Goal: Task Accomplishment & Management: Manage account settings

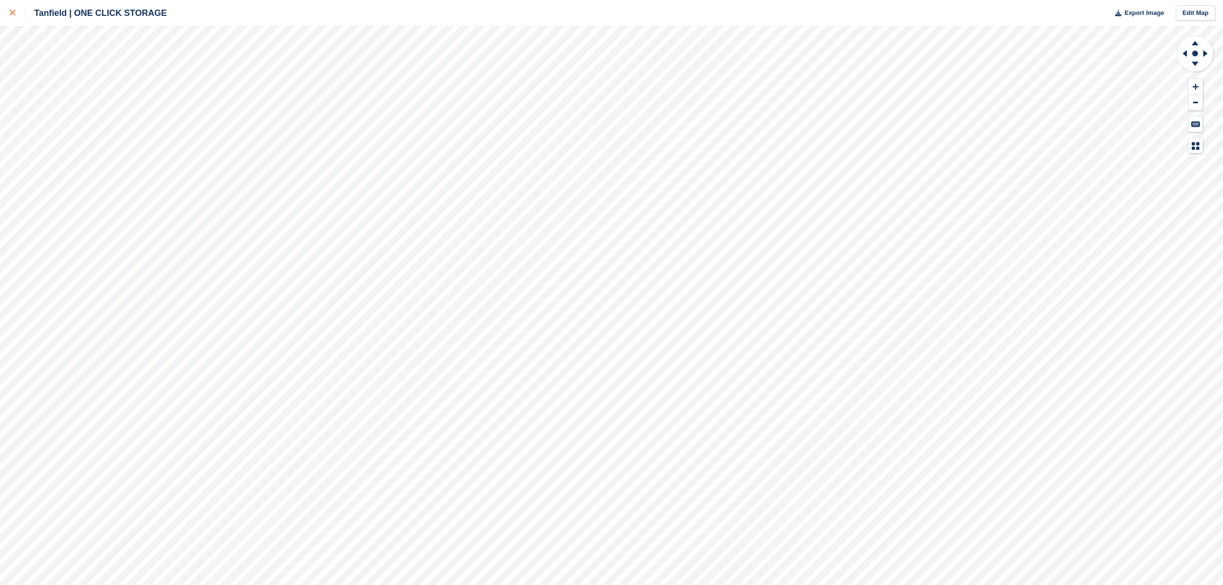
click at [4, 10] on link at bounding box center [13, 13] width 26 height 26
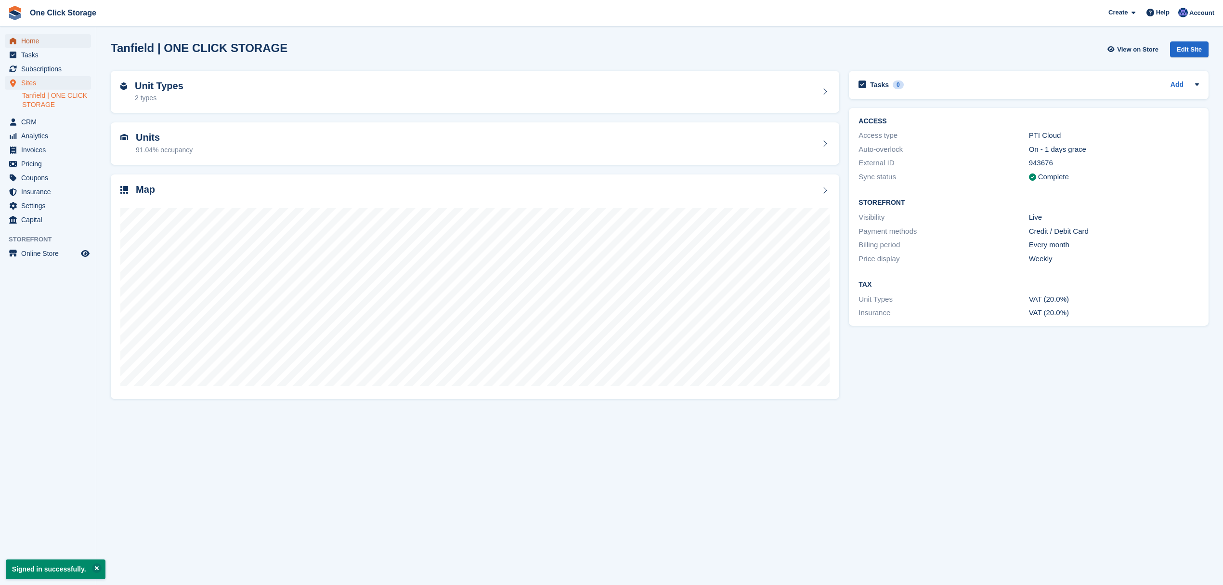
click at [53, 41] on span "Home" at bounding box center [50, 40] width 58 height 13
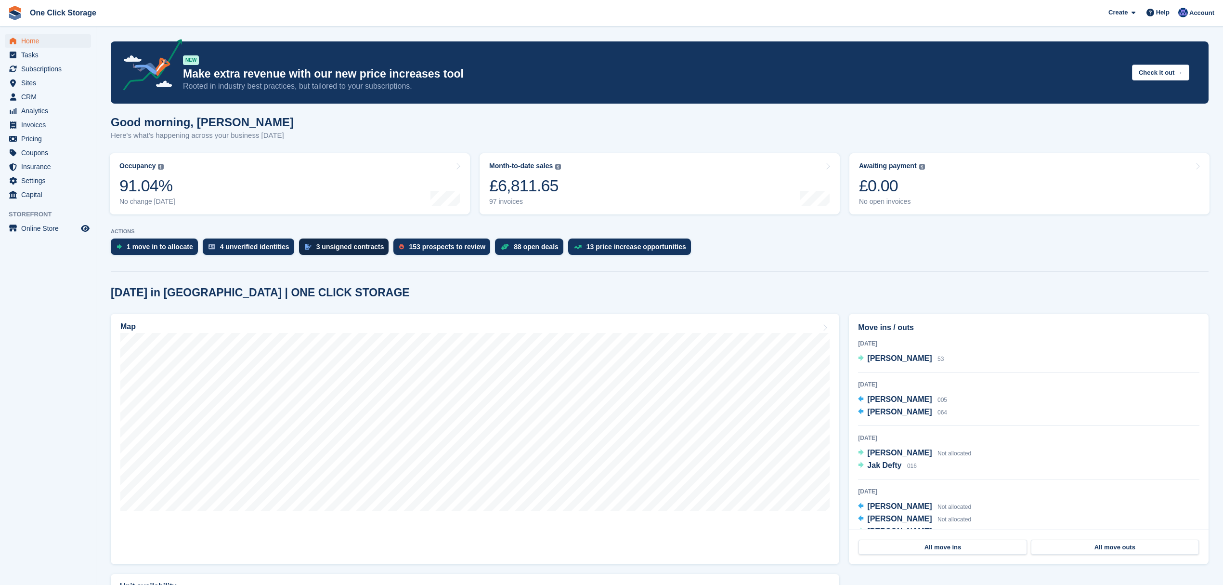
click at [326, 248] on div "3 unsigned contracts" at bounding box center [350, 247] width 68 height 8
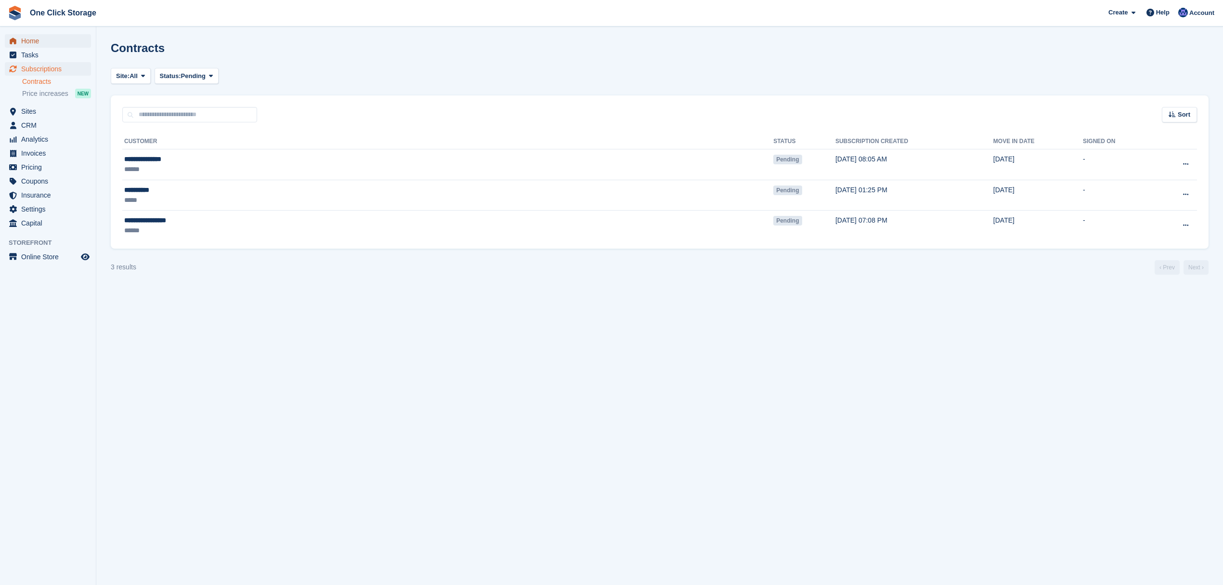
click at [37, 36] on span "Home" at bounding box center [50, 40] width 58 height 13
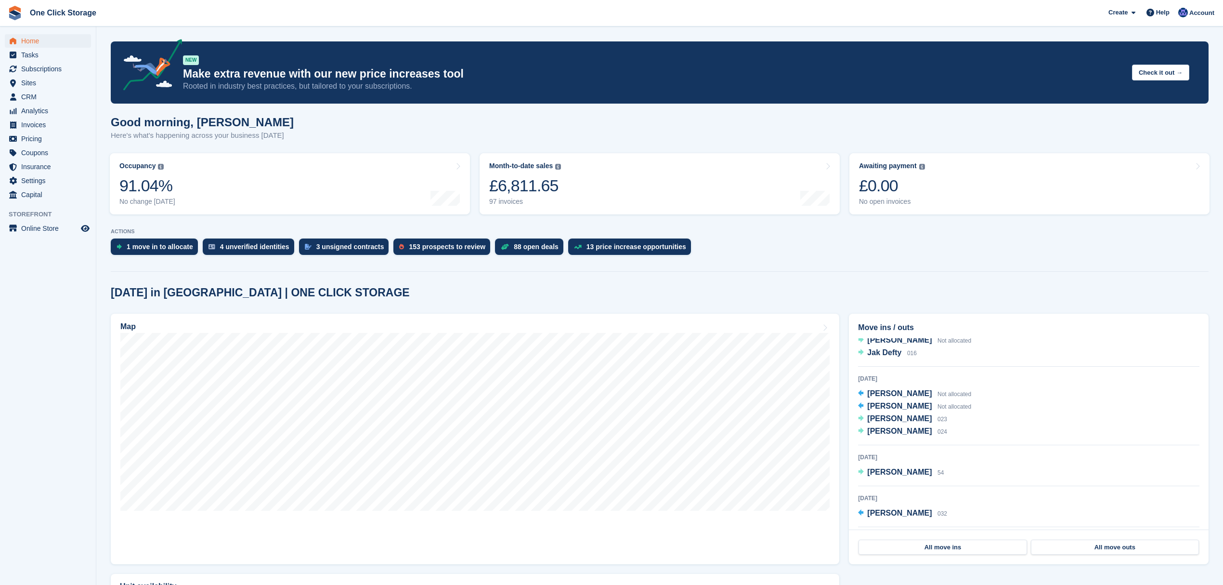
scroll to position [90, 0]
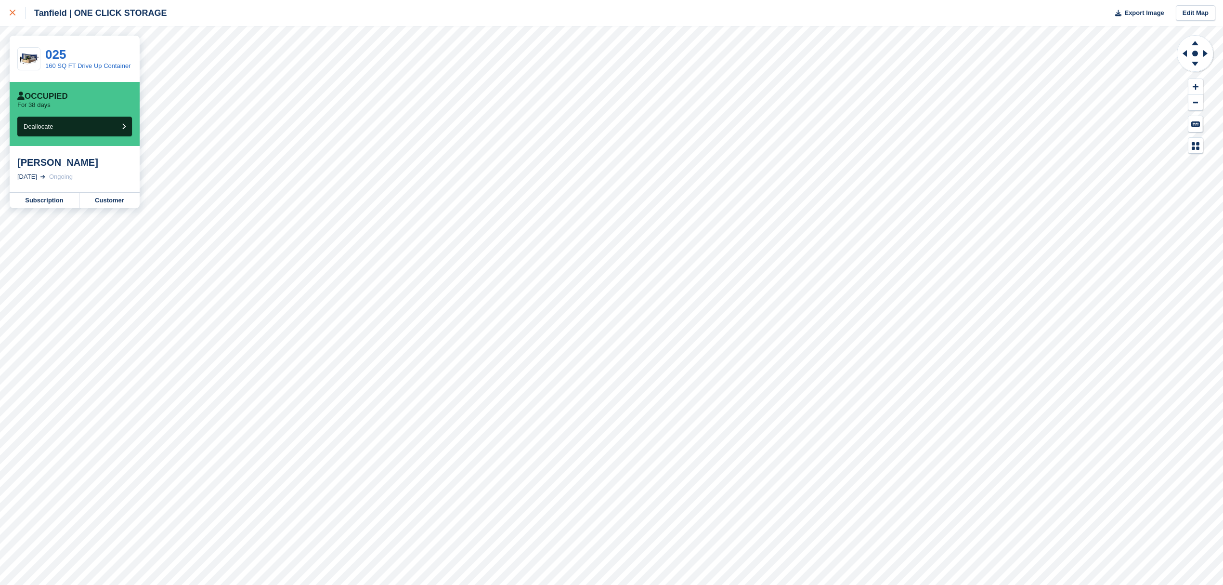
click at [13, 11] on icon at bounding box center [13, 13] width 6 height 6
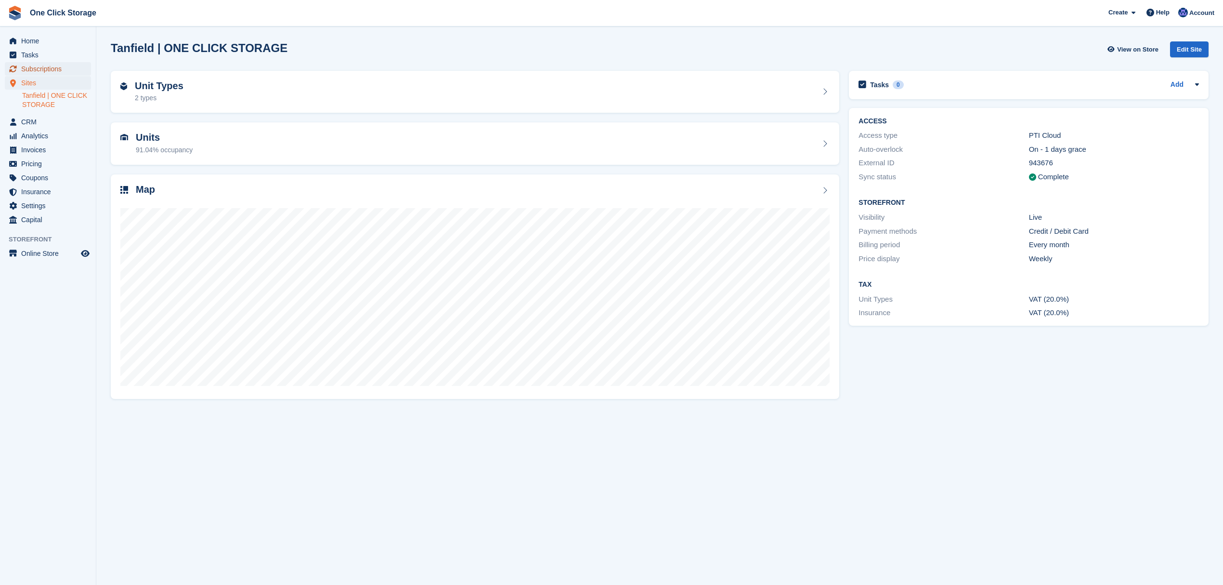
click at [46, 68] on span "Subscriptions" at bounding box center [50, 68] width 58 height 13
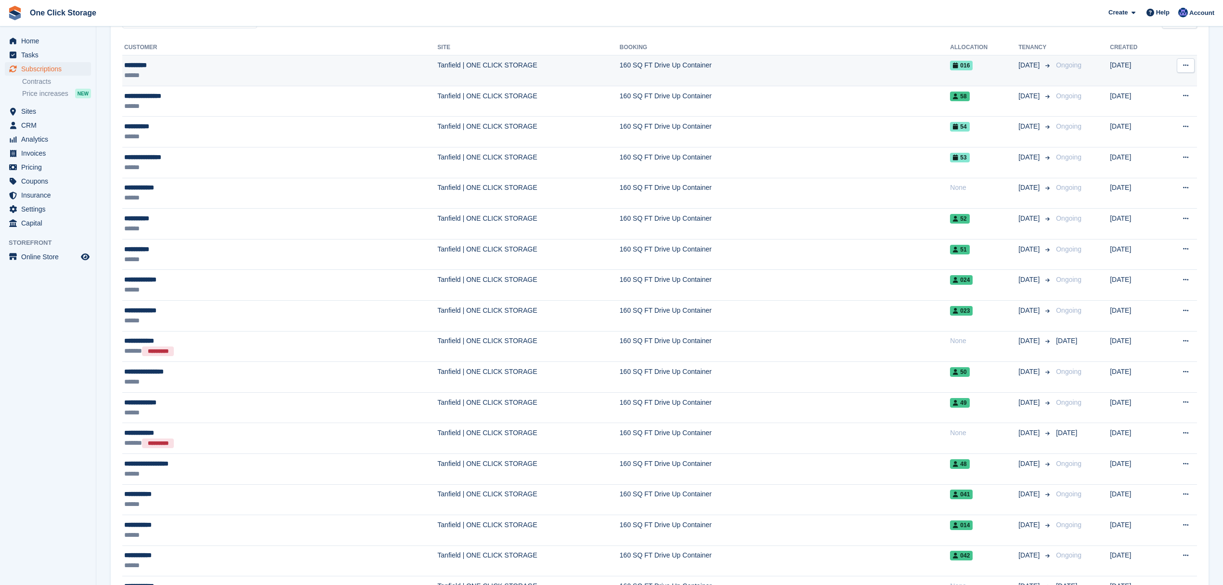
scroll to position [193, 0]
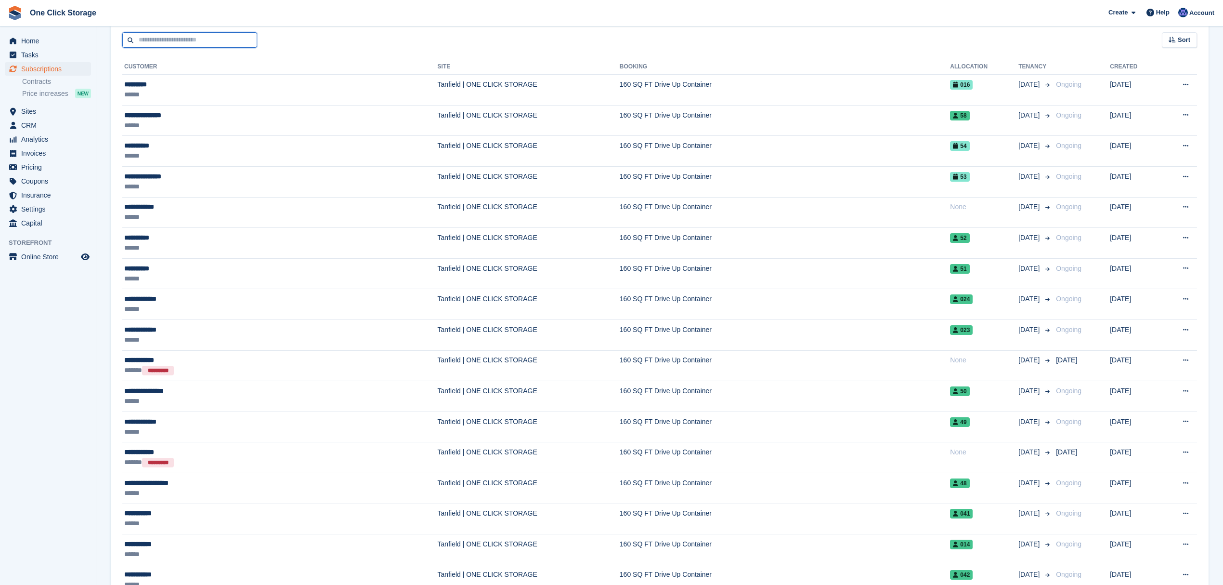
click at [158, 36] on input "text" at bounding box center [189, 40] width 135 height 16
type input "****"
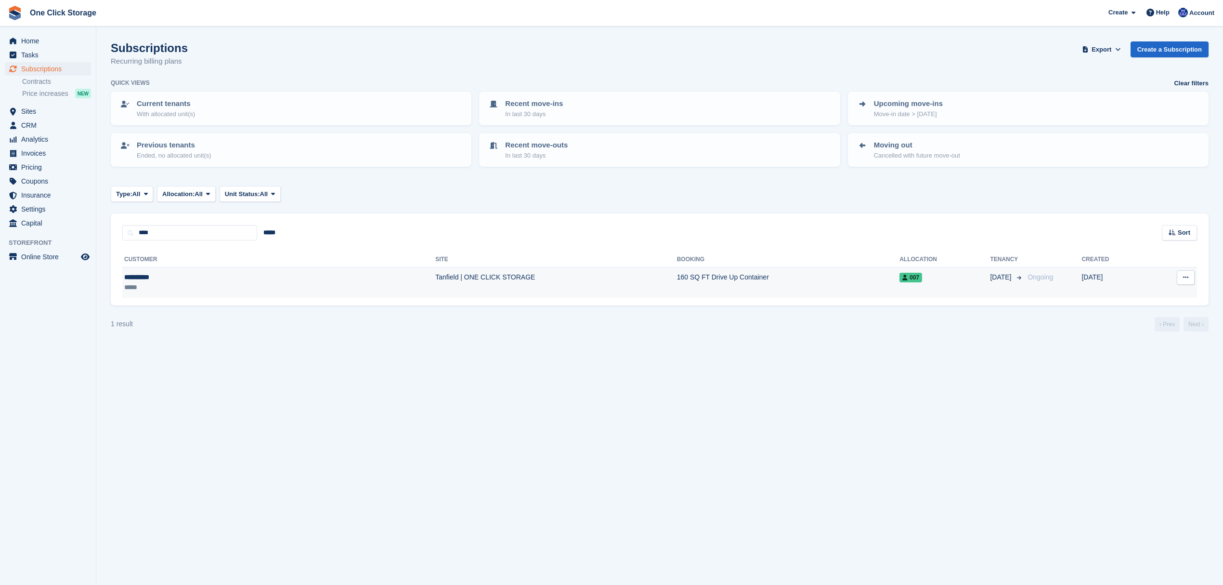
click at [187, 272] on div "**********" at bounding box center [188, 277] width 128 height 10
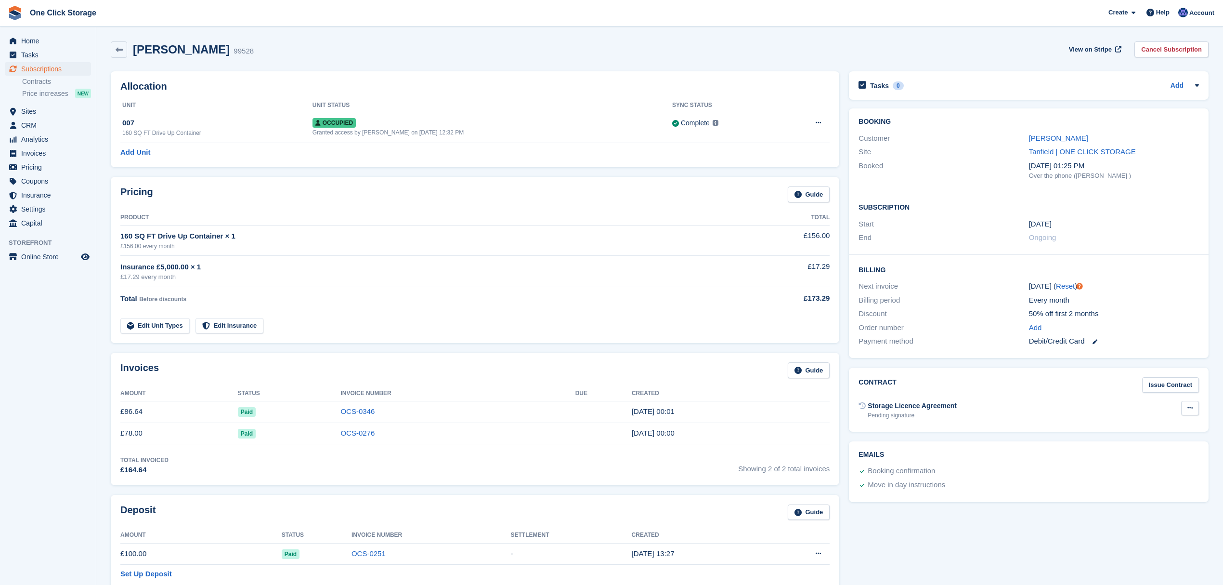
click at [1187, 409] on icon at bounding box center [1189, 407] width 5 height 6
click at [1000, 389] on div "Contract Issue Contract" at bounding box center [1029, 385] width 340 height 16
click at [1168, 388] on link "Issue Contract" at bounding box center [1170, 385] width 57 height 16
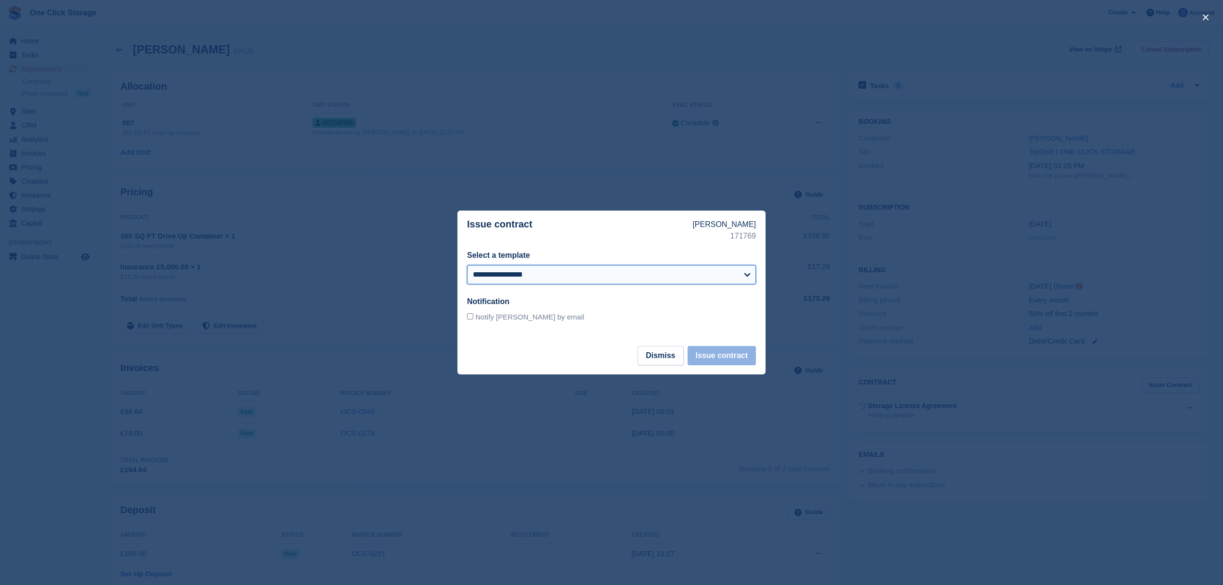
click at [569, 267] on select "**********" at bounding box center [611, 274] width 289 height 19
select select "***"
click at [467, 265] on select "**********" at bounding box center [611, 274] width 289 height 19
click at [720, 353] on button "Issue contract" at bounding box center [722, 355] width 68 height 19
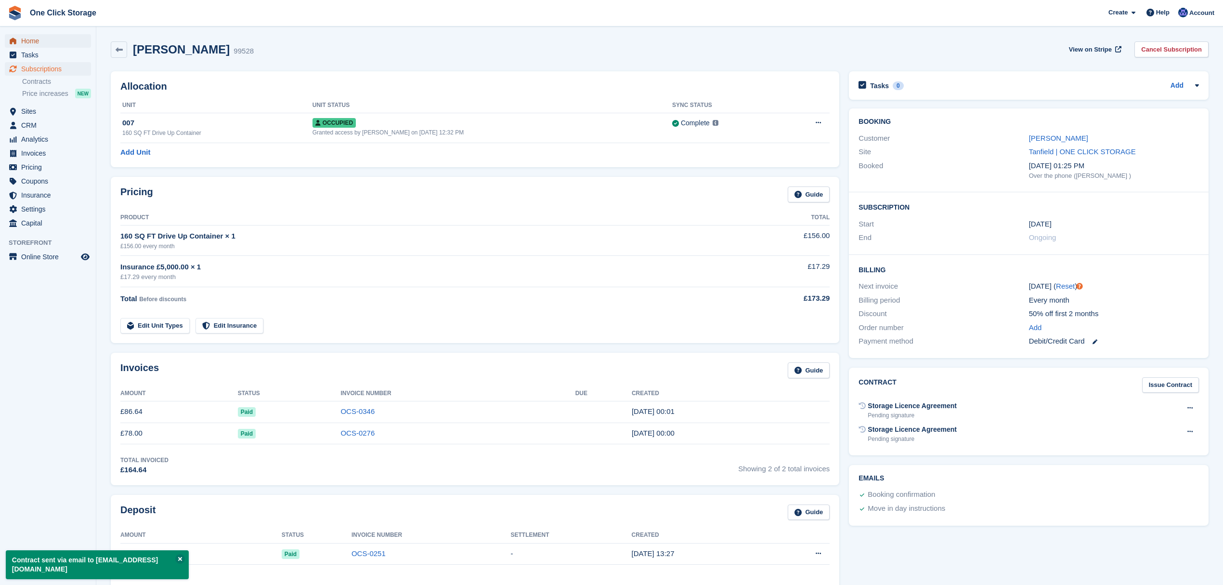
click at [33, 42] on span "Home" at bounding box center [50, 40] width 58 height 13
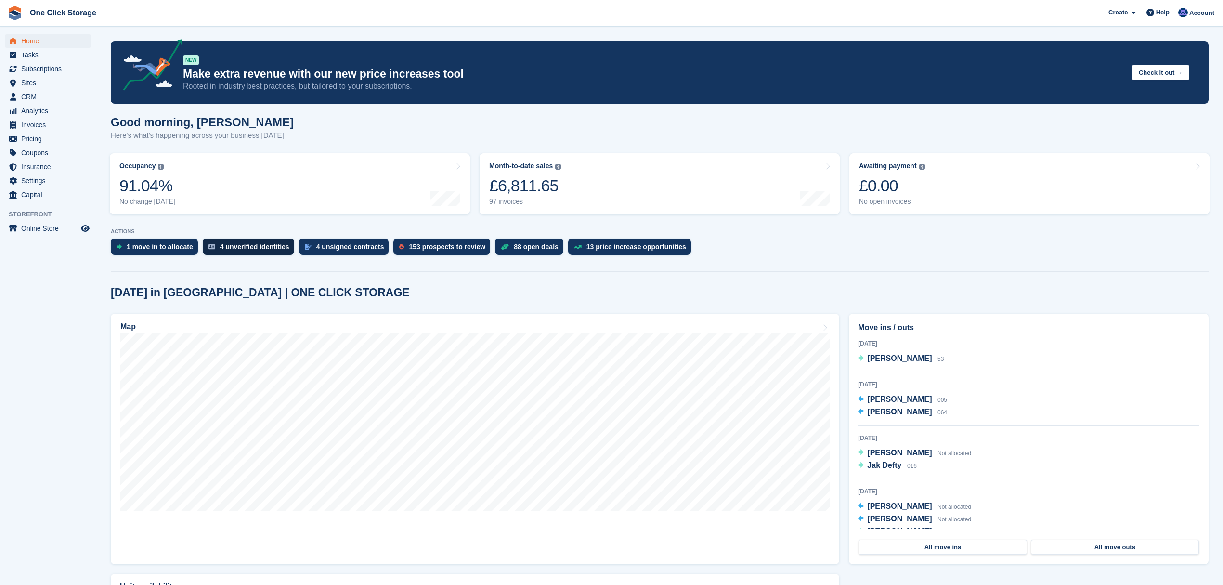
click at [257, 248] on div "4 unverified identities" at bounding box center [254, 247] width 69 height 8
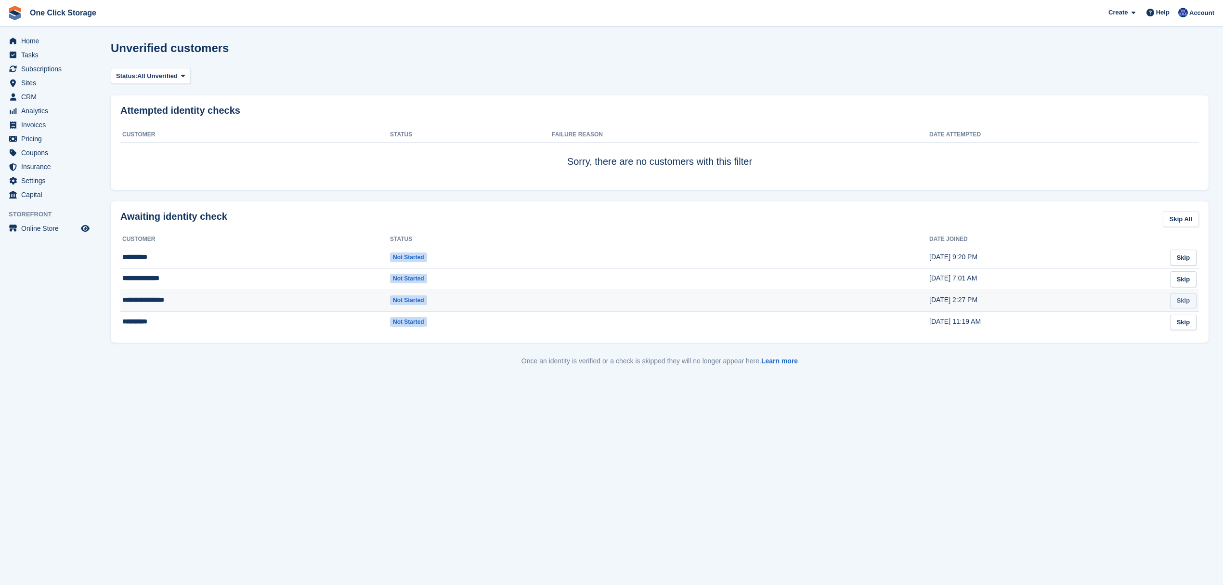
click at [1180, 306] on link "Skip" at bounding box center [1183, 301] width 26 height 16
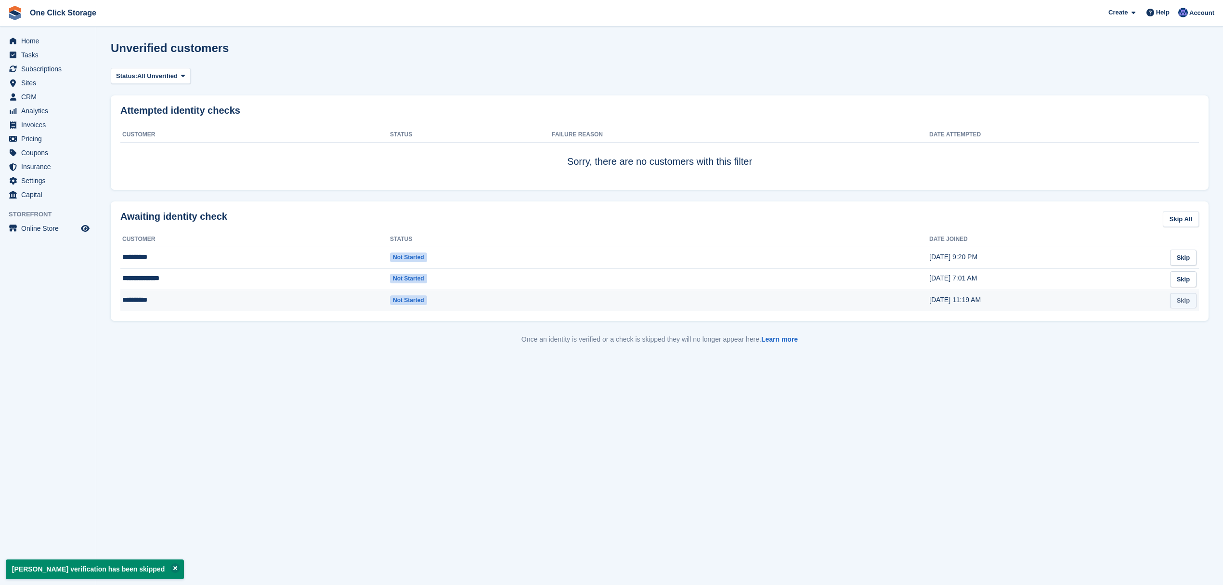
click at [1186, 305] on link "Skip" at bounding box center [1183, 301] width 26 height 16
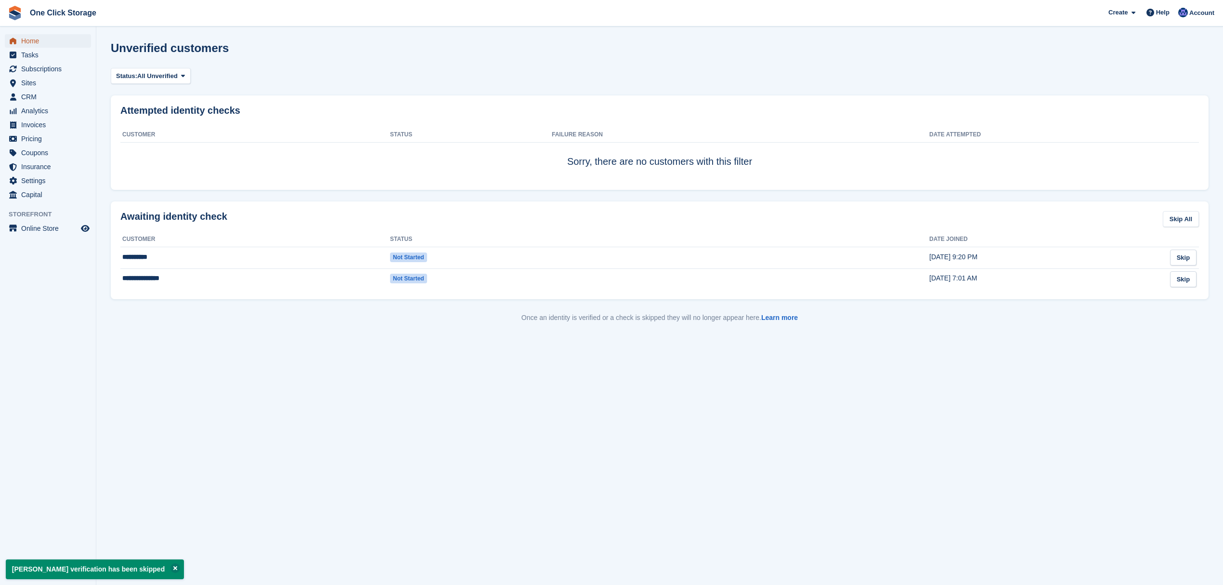
click at [35, 40] on span "Home" at bounding box center [50, 40] width 58 height 13
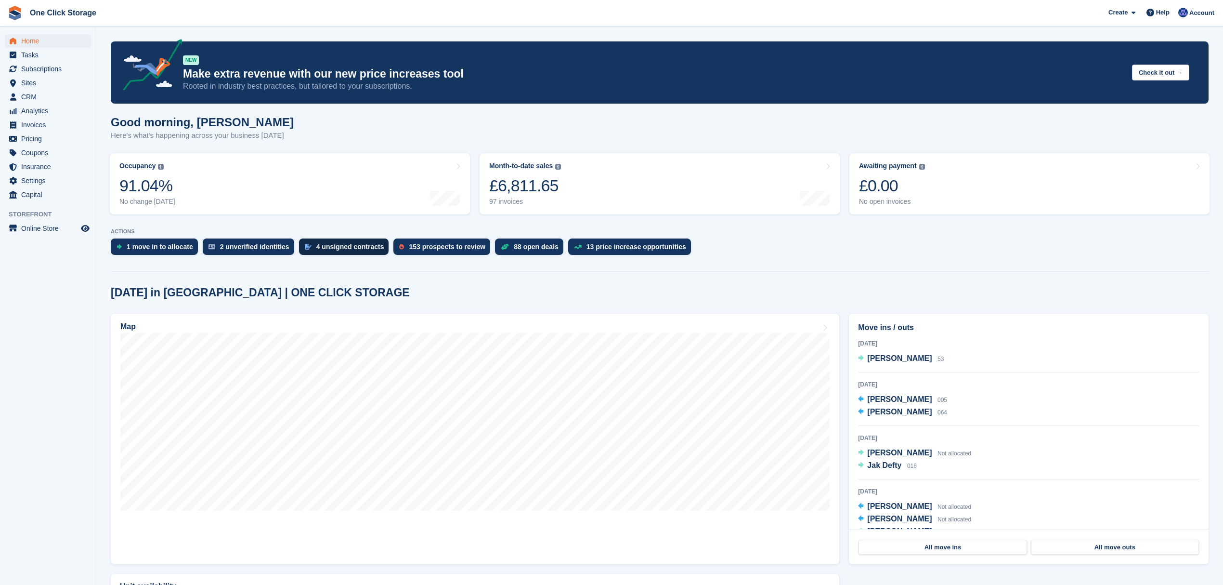
click at [335, 246] on div "4 unsigned contracts" at bounding box center [350, 247] width 68 height 8
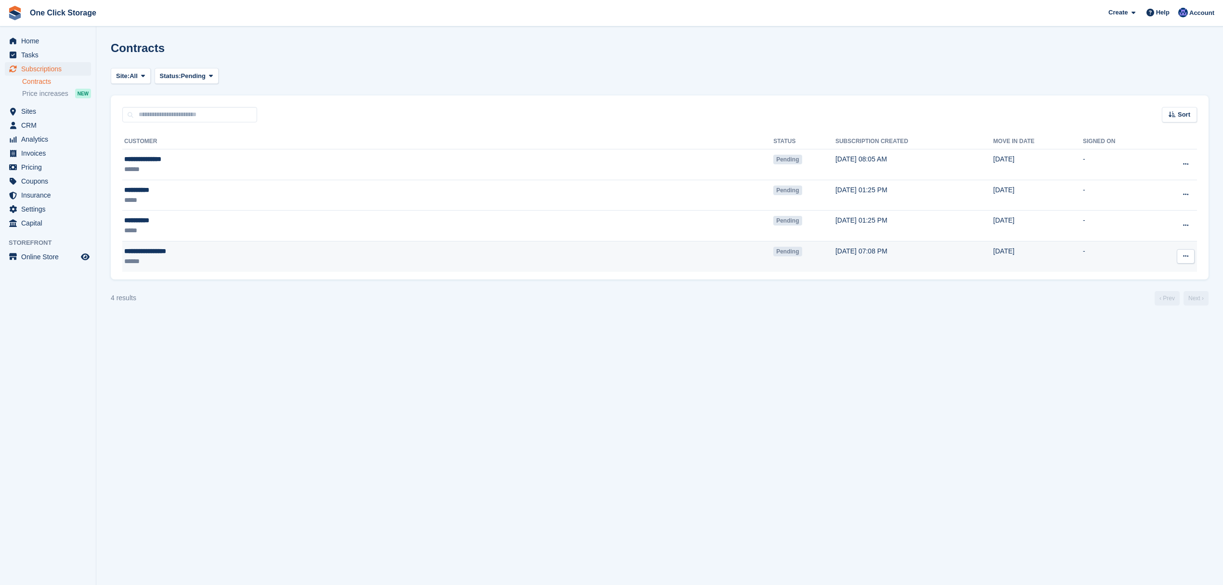
click at [1182, 261] on button at bounding box center [1186, 256] width 18 height 14
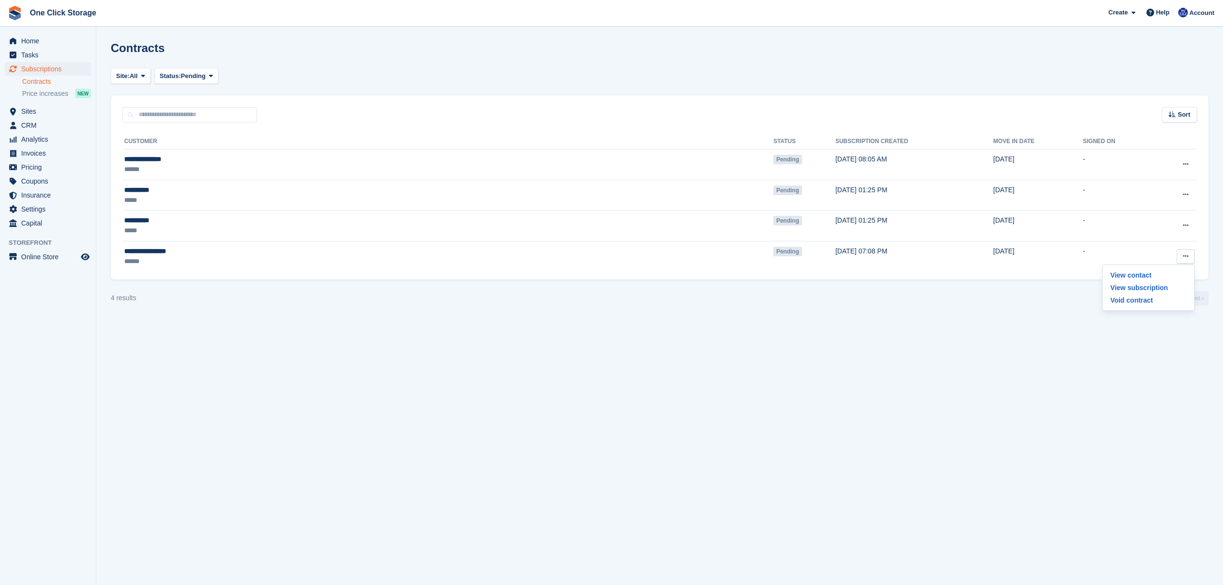
click at [223, 298] on div "4 results ‹ Prev Next ›" at bounding box center [660, 298] width 1098 height 14
click at [44, 40] on span "Home" at bounding box center [50, 40] width 58 height 13
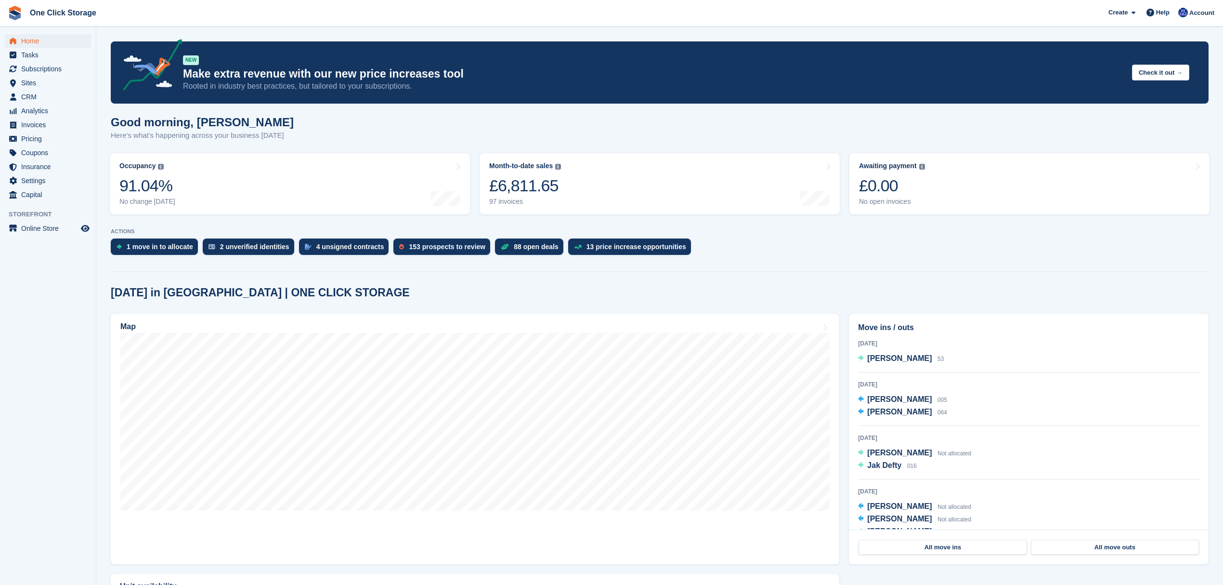
scroll to position [64, 0]
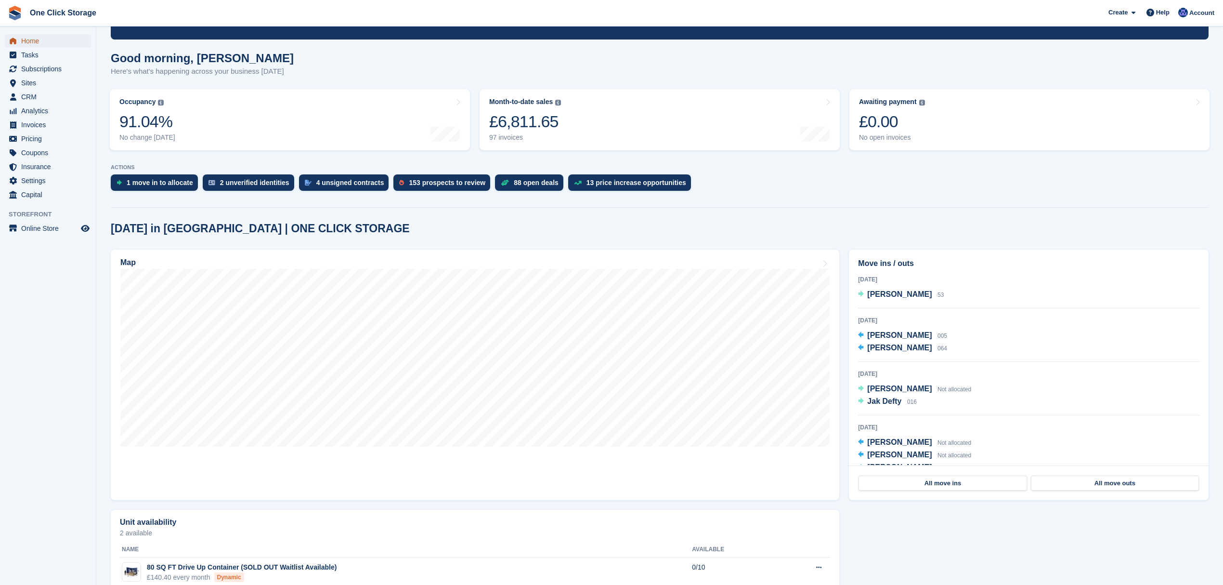
click at [27, 39] on span "Home" at bounding box center [50, 40] width 58 height 13
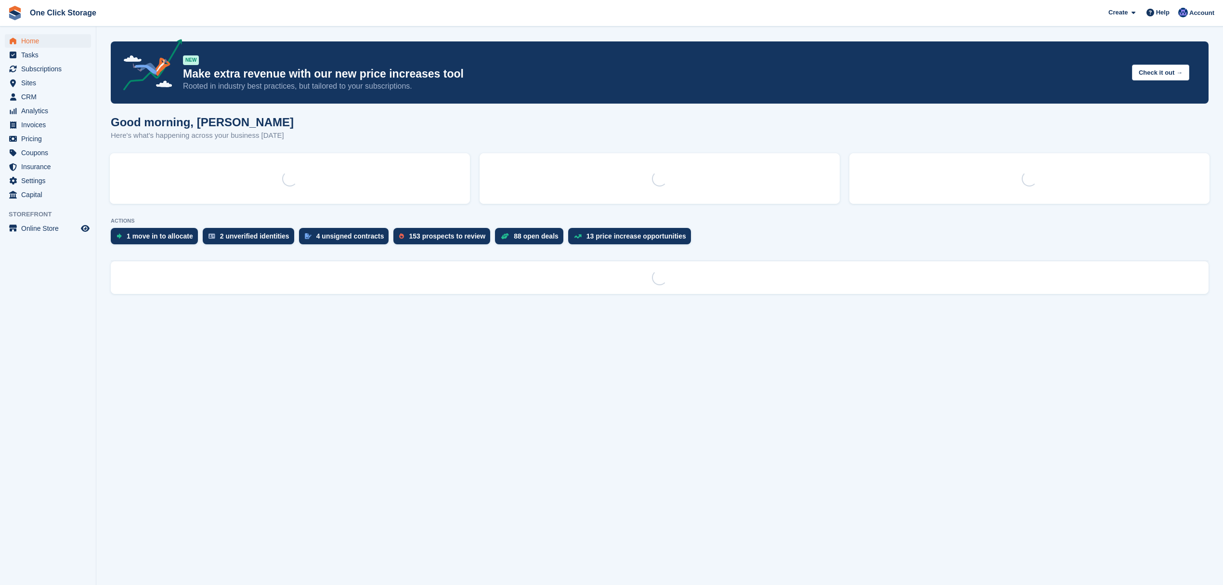
scroll to position [0, 0]
